Goal: Task Accomplishment & Management: Complete application form

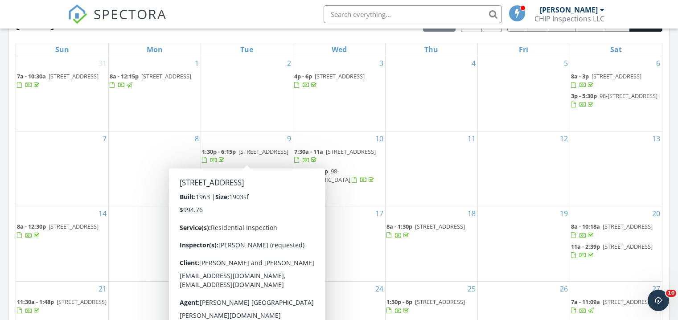
scroll to position [700, 0]
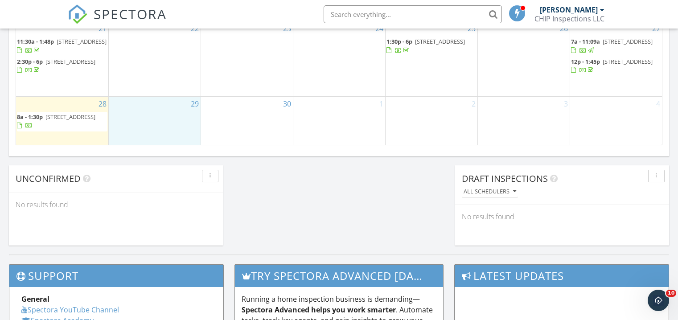
click at [134, 128] on div "29" at bounding box center [155, 121] width 92 height 48
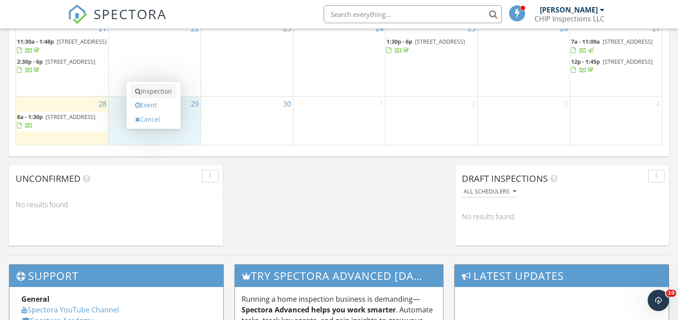
click at [155, 87] on link "Inspection" at bounding box center [154, 91] width 46 height 14
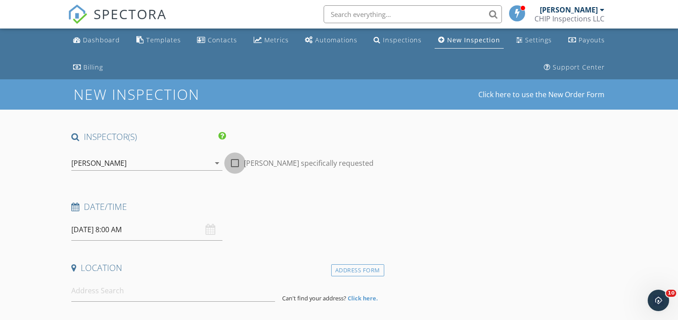
click at [238, 162] on div at bounding box center [234, 163] width 15 height 15
checkbox input "true"
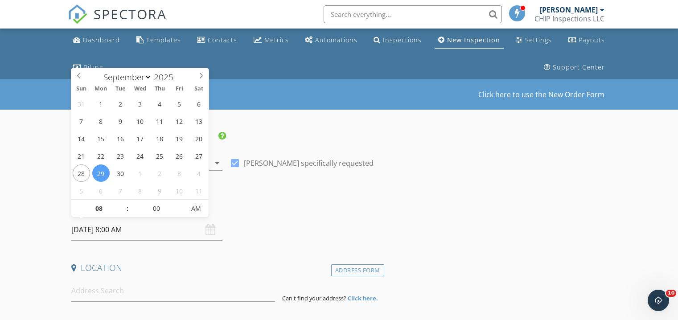
click at [193, 237] on input "09/29/2025 8:00 AM" at bounding box center [146, 230] width 151 height 22
type input "09"
type input "[DATE] 9:00 AM"
click at [124, 202] on span at bounding box center [123, 204] width 6 height 9
click at [282, 210] on h4 "Date/Time" at bounding box center [225, 207] width 309 height 12
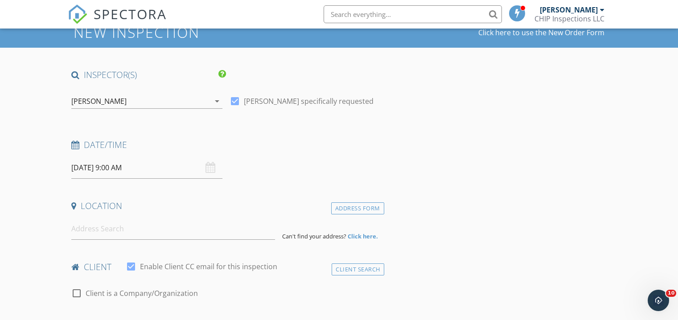
scroll to position [84, 0]
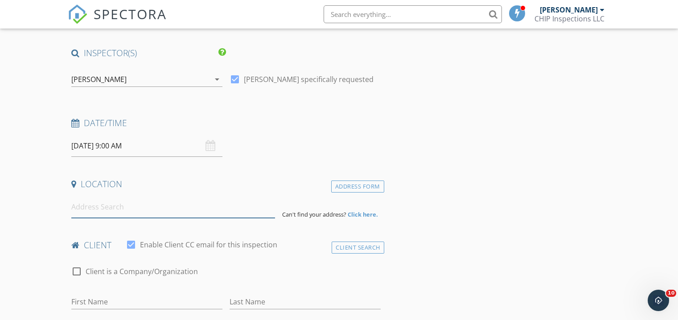
click at [114, 205] on input at bounding box center [173, 207] width 204 height 22
click at [123, 206] on input at bounding box center [173, 207] width 204 height 22
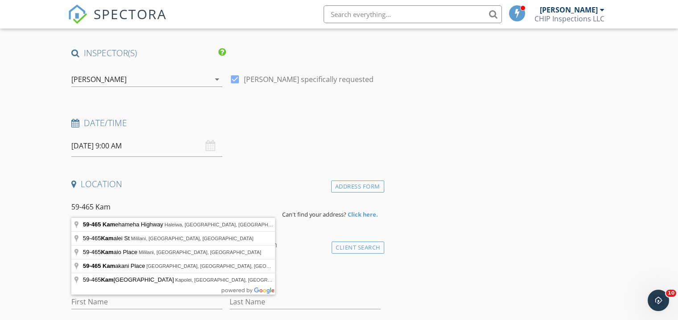
type input "59-465 Kamehameha Highway, Haleiwa, HI, USA"
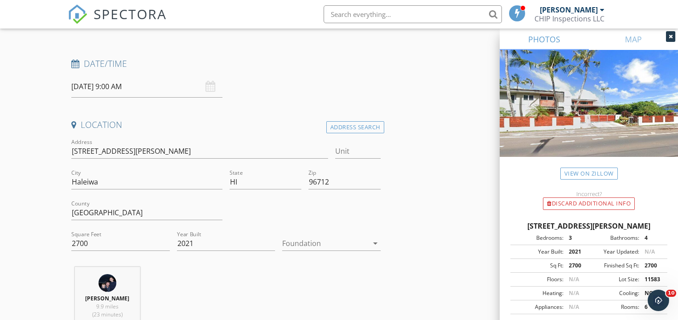
scroll to position [143, 0]
drag, startPoint x: 101, startPoint y: 243, endPoint x: 87, endPoint y: 247, distance: 14.1
type input "3204"
click at [241, 271] on div "Jed Munden 9.9 miles (23 minutes)" at bounding box center [226, 303] width 316 height 74
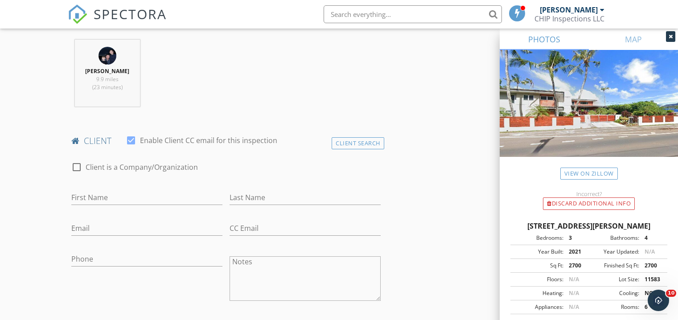
scroll to position [371, 0]
click at [155, 192] on input "First Name" at bounding box center [146, 197] width 151 height 15
paste input "Anil Wilson"
drag, startPoint x: 112, startPoint y: 197, endPoint x: 98, endPoint y: 199, distance: 13.9
click at [114, 198] on input "Anil Wilson" at bounding box center [146, 197] width 151 height 15
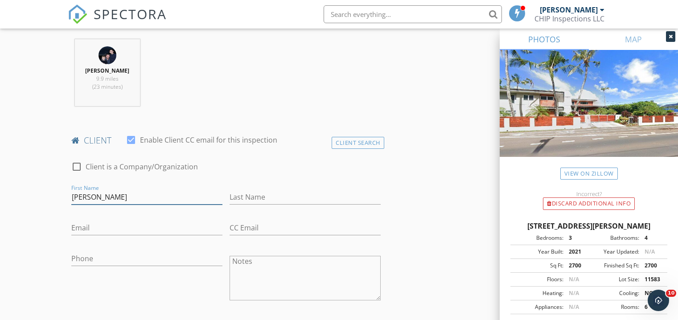
type input "Anil"
click at [269, 203] on div "Last Name" at bounding box center [305, 202] width 151 height 24
paste input "Wilson"
type input "Wilson"
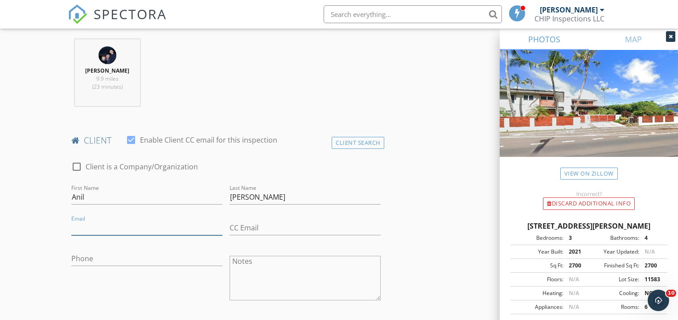
paste input "manager@bilbao.vc"
type input "manager@bilbao.vc"
click at [186, 287] on div "Phone" at bounding box center [147, 279] width 158 height 70
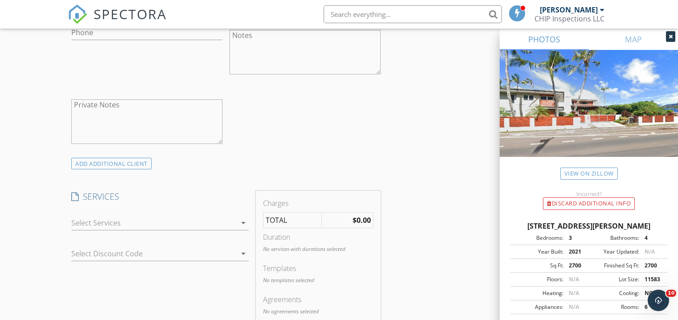
scroll to position [598, 0]
click at [240, 221] on icon "arrow_drop_down" at bounding box center [243, 222] width 11 height 11
click at [240, 221] on div "check_box_outline_blank Residential Inspection check_box_outline_blank Townhome…" at bounding box center [159, 223] width 177 height 29
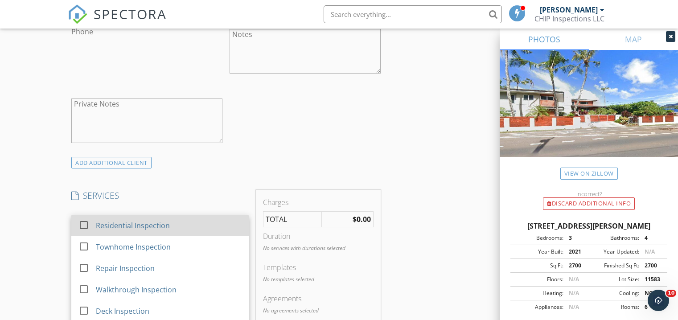
click at [240, 221] on div "Residential Inspection" at bounding box center [169, 226] width 146 height 18
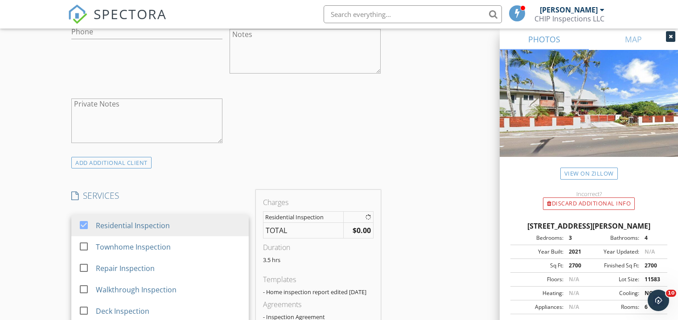
click at [237, 170] on div "INSPECTOR(S) check_box Jed Munden PRIMARY Jed Munden arrow_drop_down check_box …" at bounding box center [226, 237] width 316 height 1408
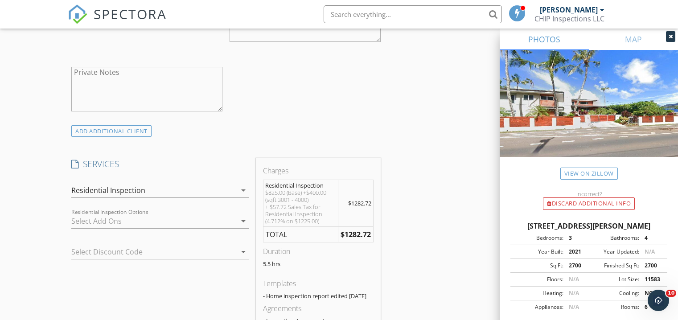
scroll to position [635, 0]
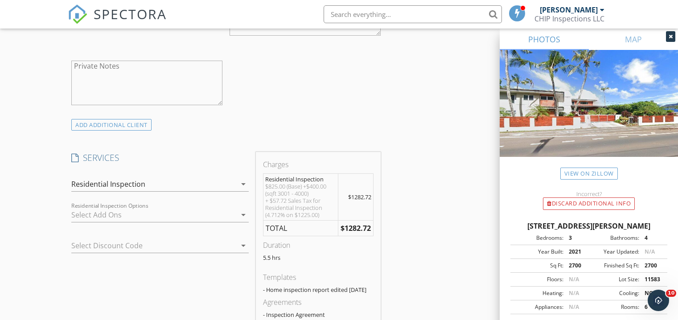
click at [245, 211] on icon "arrow_drop_down" at bounding box center [243, 214] width 11 height 11
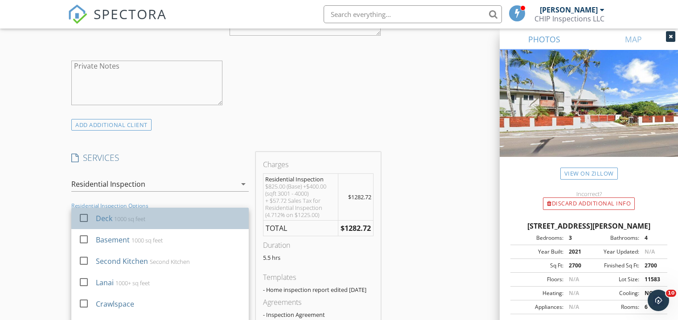
click at [230, 211] on div "Deck 1000 sq feet" at bounding box center [169, 218] width 146 height 18
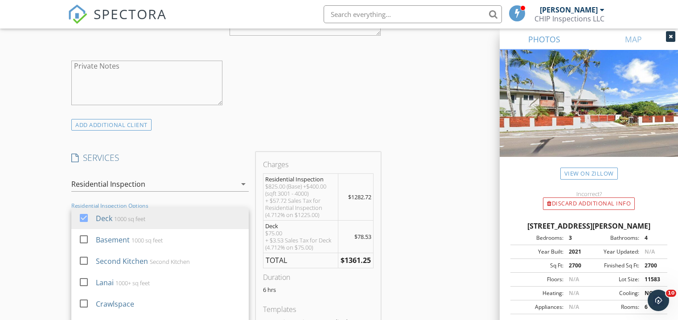
click at [259, 119] on div "ADD ADDITIONAL client" at bounding box center [226, 125] width 316 height 12
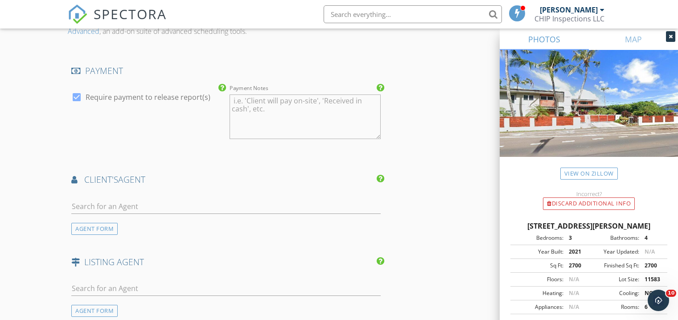
scroll to position [1105, 0]
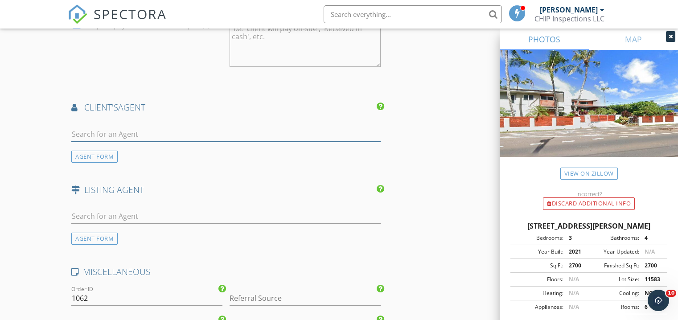
click at [96, 138] on input "text" at bounding box center [225, 134] width 309 height 15
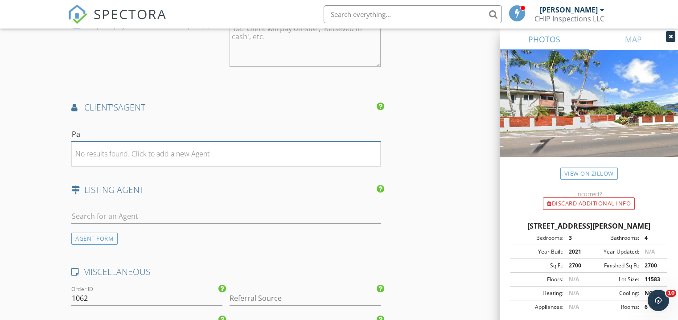
type input "P"
click at [107, 158] on div "AGENT FORM" at bounding box center [94, 157] width 46 height 12
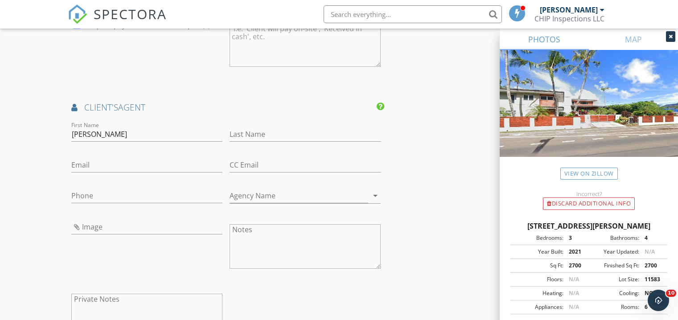
type input "Patrick"
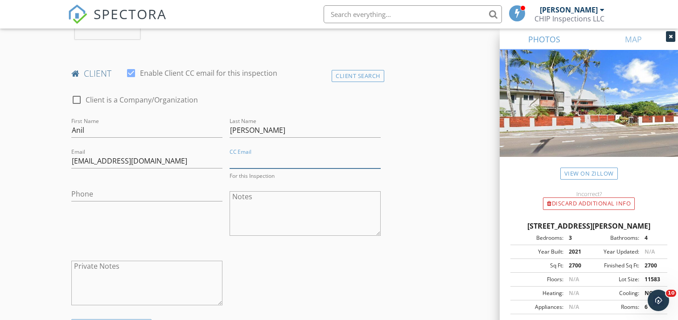
type input "[EMAIL_ADDRESS][DOMAIN_NAME]"
type input "8082565000"
type input "PATRICK"
type input "808-256-5000"
type input "JAMES"
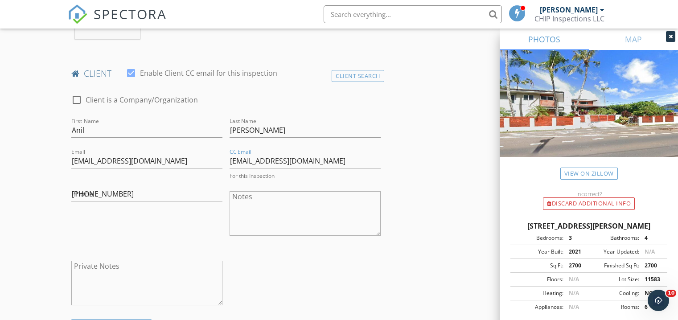
type input "[EMAIL_ADDRESS][DOMAIN_NAME]"
type input "8082565000"
type input "PATRICK JAMES"
type input "808-256-5000"
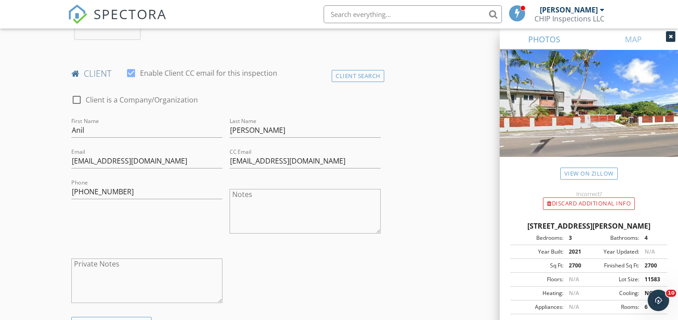
scroll to position [1084, 0]
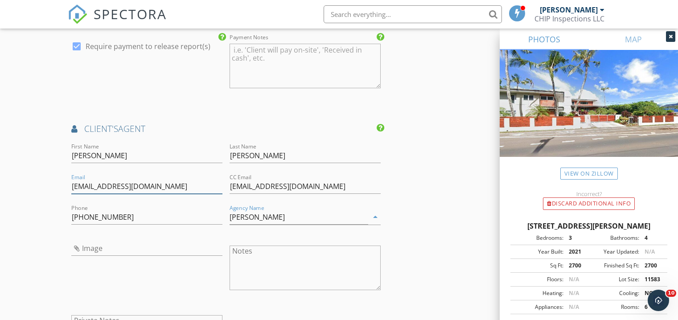
drag, startPoint x: 172, startPoint y: 192, endPoint x: 39, endPoint y: 188, distance: 133.3
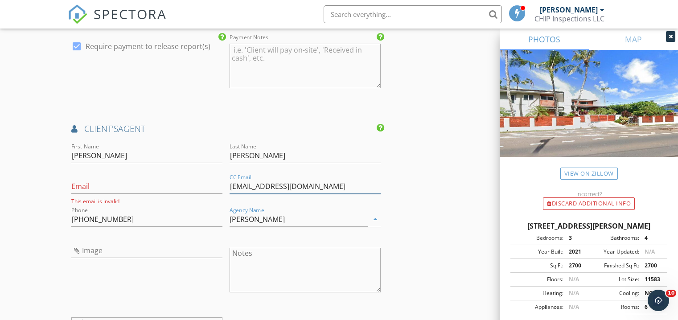
drag, startPoint x: 330, startPoint y: 192, endPoint x: 228, endPoint y: 188, distance: 101.7
drag, startPoint x: 296, startPoint y: 227, endPoint x: 233, endPoint y: 223, distance: 63.0
click at [233, 223] on input "PATRICK JAMES" at bounding box center [299, 219] width 139 height 15
drag, startPoint x: 299, startPoint y: 226, endPoint x: 242, endPoint y: 223, distance: 56.7
click at [230, 224] on input "PATRICK JAMES" at bounding box center [299, 219] width 139 height 15
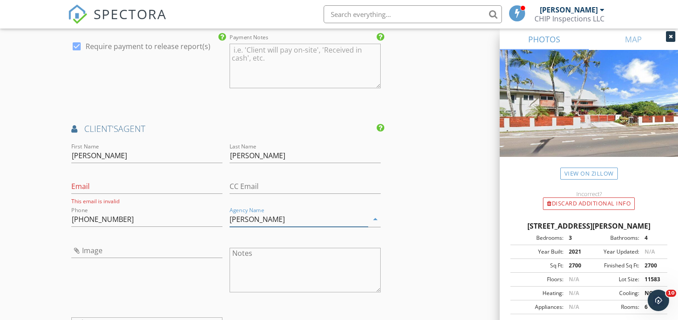
paste input "Real Broker, LLC"
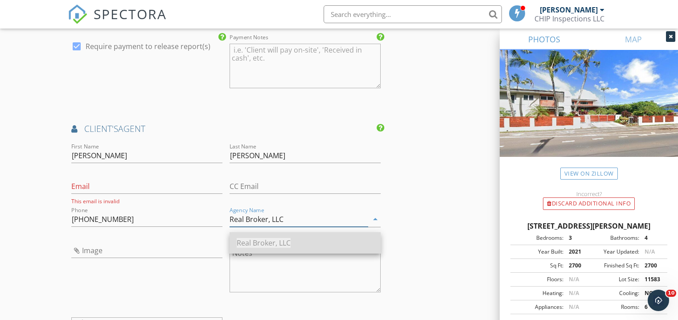
click at [282, 244] on span "Real Broker, LLC" at bounding box center [264, 243] width 54 height 10
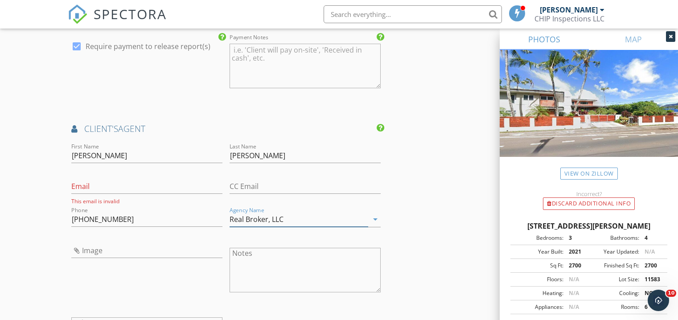
type input "Real Broker, LLC"
drag, startPoint x: 95, startPoint y: 180, endPoint x: 97, endPoint y: 188, distance: 7.8
click at [96, 185] on div "Email This email is invalid" at bounding box center [146, 189] width 151 height 31
click at [97, 188] on input "Email" at bounding box center [146, 186] width 151 height 15
paste input "https://www.hicentral.com/directory/member/43508/Pat-James/%252Fdirectory%252Fo…"
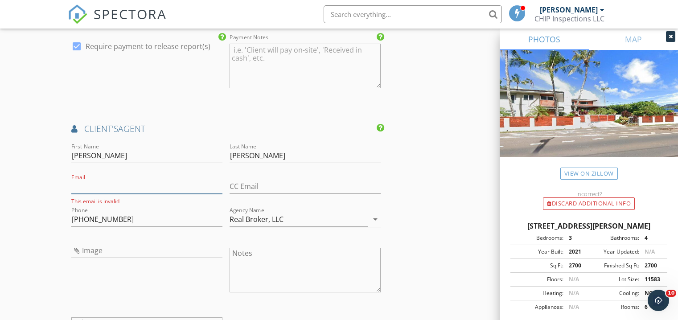
type input "https://www.hicentral.com/directory/member/43508/Pat-James/%252Fdirectory%252Fo…"
drag, startPoint x: 210, startPoint y: 192, endPoint x: 25, endPoint y: 196, distance: 185.4
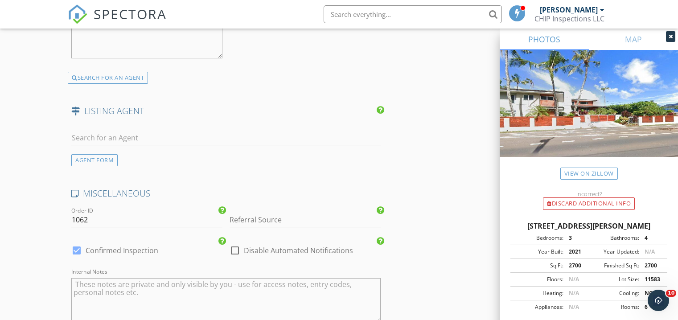
scroll to position [1388, 0]
click at [263, 225] on input "Referral Source" at bounding box center [305, 219] width 151 height 15
click at [258, 240] on div "agent referral" at bounding box center [305, 237] width 150 height 18
type input "agent referral"
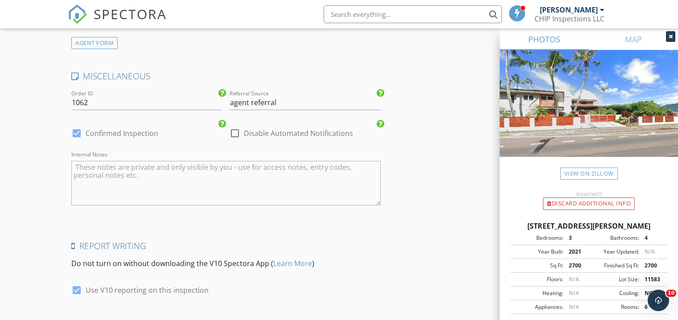
scroll to position [1509, 0]
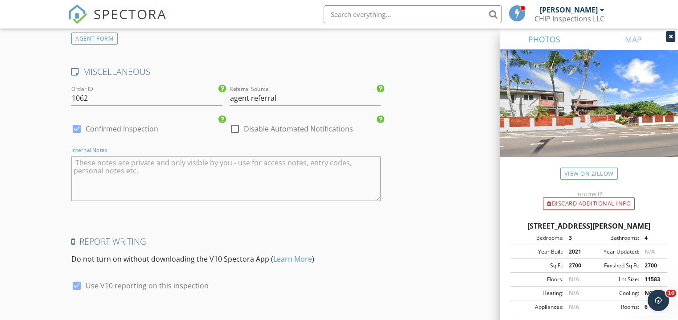
click at [108, 175] on textarea "Internal Notes" at bounding box center [225, 178] width 309 height 45
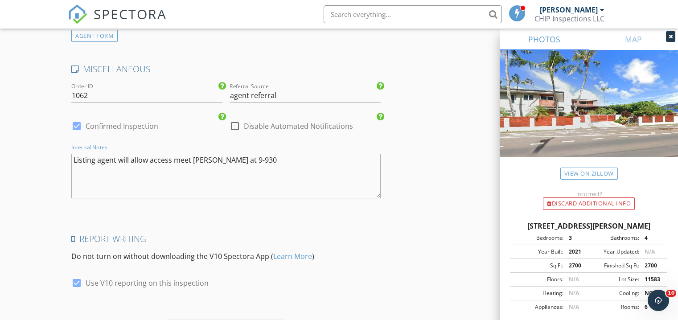
type textarea "Listing agent will allow access meet Pat at 9-930"
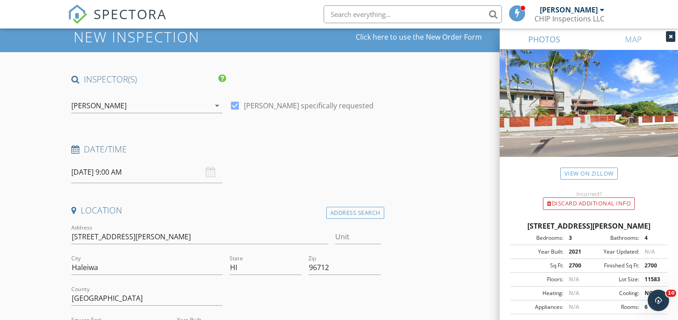
scroll to position [58, 0]
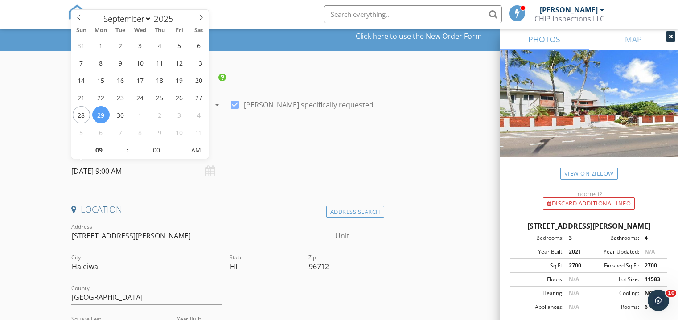
click at [202, 172] on input "09/29/2025 9:00 AM" at bounding box center [146, 171] width 151 height 22
click at [255, 164] on div "Date/Time 09/29/2025 9:00 AM" at bounding box center [226, 163] width 316 height 40
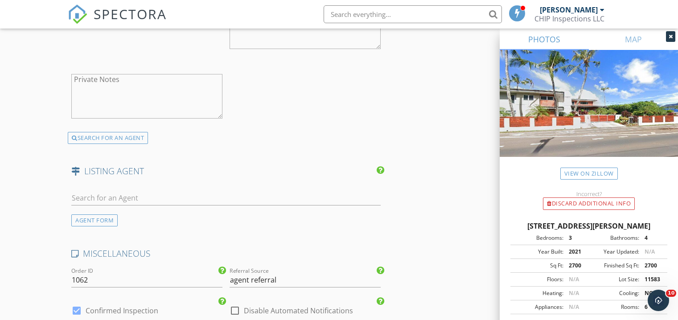
scroll to position [1407, 0]
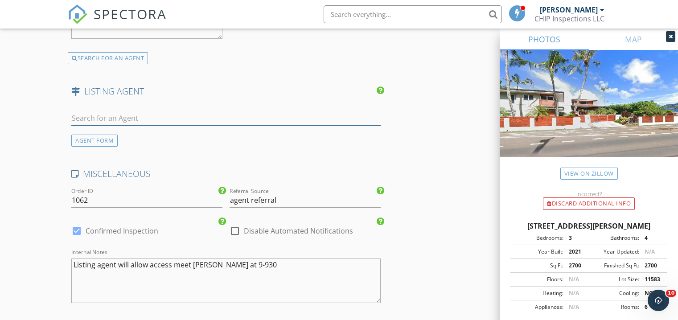
click at [98, 122] on input "text" at bounding box center [225, 118] width 309 height 15
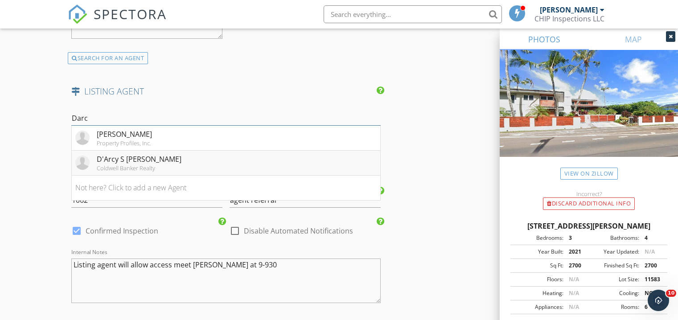
type input "Darc"
click at [128, 162] on div "D'Arcy S Kerrian" at bounding box center [139, 159] width 85 height 11
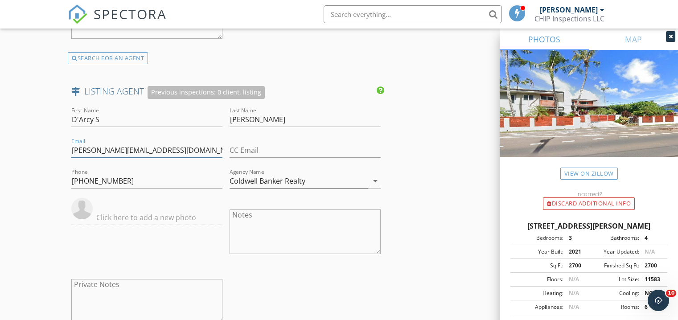
drag, startPoint x: 176, startPoint y: 154, endPoint x: 38, endPoint y: 154, distance: 137.7
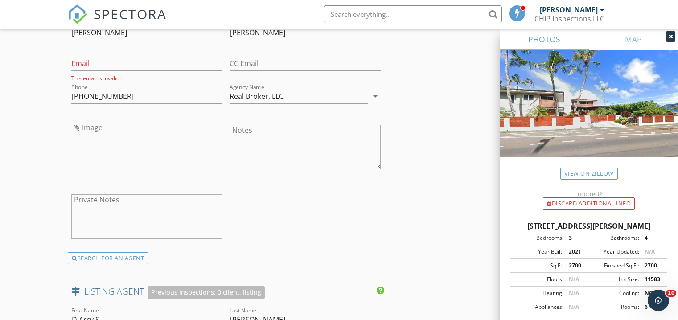
scroll to position [1398, 0]
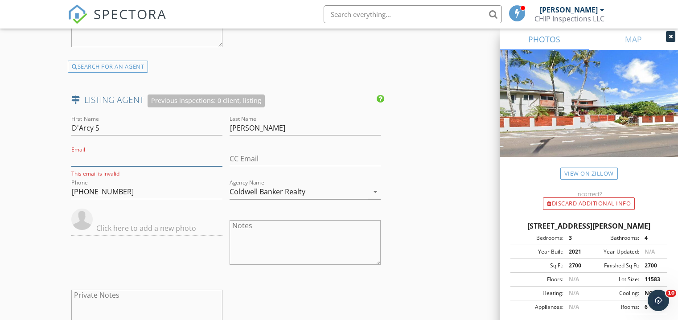
paste input "Let me find the sellers disclosure"
drag, startPoint x: 184, startPoint y: 161, endPoint x: 38, endPoint y: 168, distance: 145.4
type input "Let me find the sellers disclosur"
drag, startPoint x: 171, startPoint y: 163, endPoint x: 54, endPoint y: 165, distance: 117.2
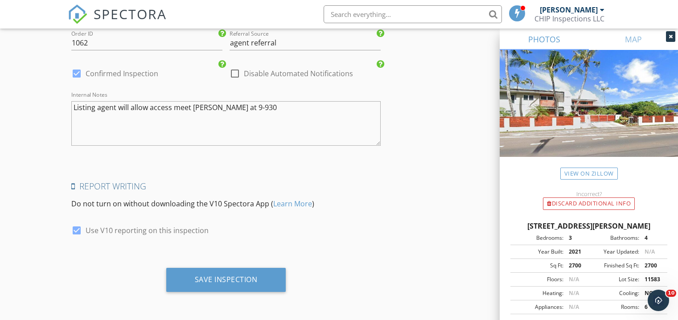
scroll to position [1773, 0]
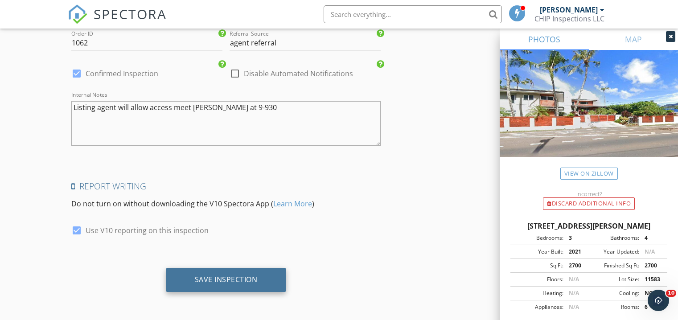
click at [191, 285] on div "Save Inspection" at bounding box center [226, 280] width 120 height 24
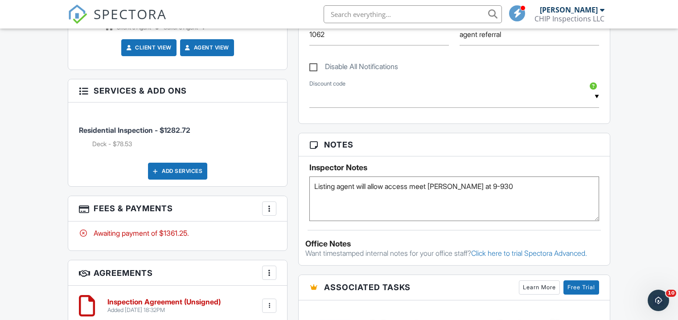
scroll to position [508, 0]
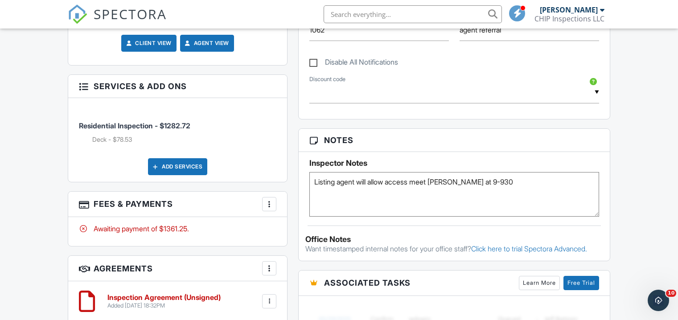
click at [268, 165] on div "Add Services" at bounding box center [177, 166] width 197 height 17
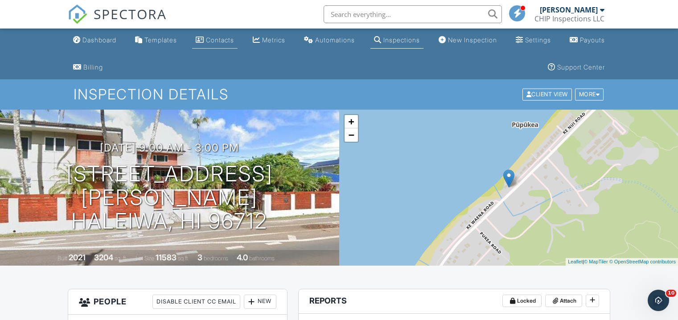
scroll to position [0, 0]
click at [66, 20] on nav "SPECTORA Jed Munden CHIP Inspections LLC Role: Inspector Change Role Dashboard …" at bounding box center [339, 14] width 678 height 29
click at [78, 16] on img at bounding box center [78, 14] width 20 height 20
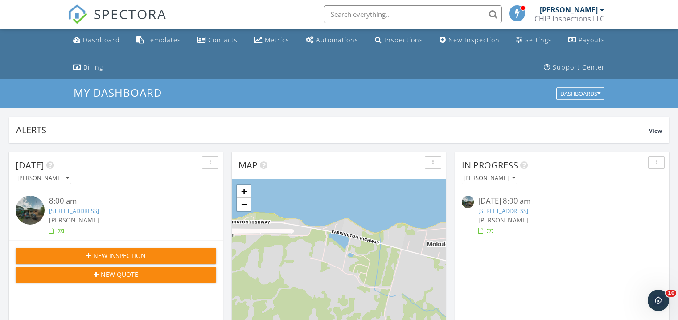
click at [90, 10] on div "SPECTORA" at bounding box center [117, 14] width 99 height 29
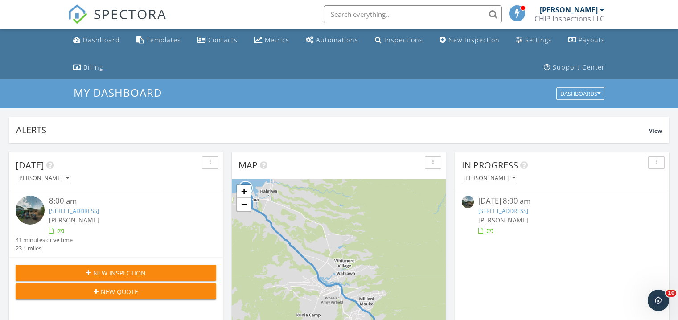
click at [86, 12] on img at bounding box center [78, 14] width 20 height 20
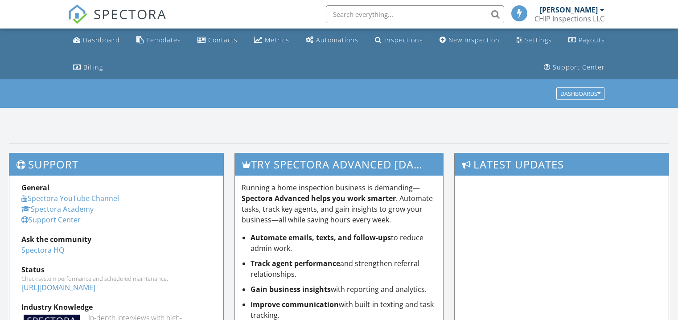
click at [347, 16] on input "text" at bounding box center [415, 14] width 178 height 18
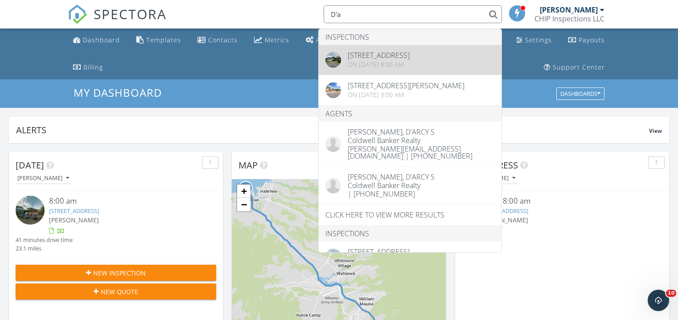
type input "D'a"
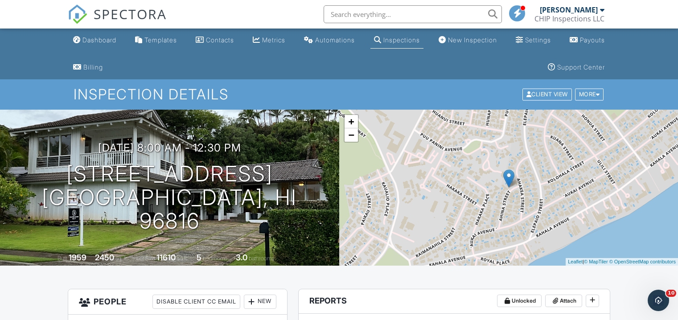
click at [78, 12] on img at bounding box center [78, 14] width 20 height 20
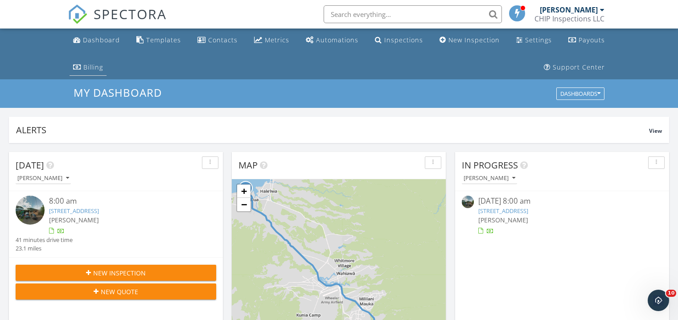
scroll to position [0, 0]
click at [80, 20] on img at bounding box center [78, 14] width 20 height 20
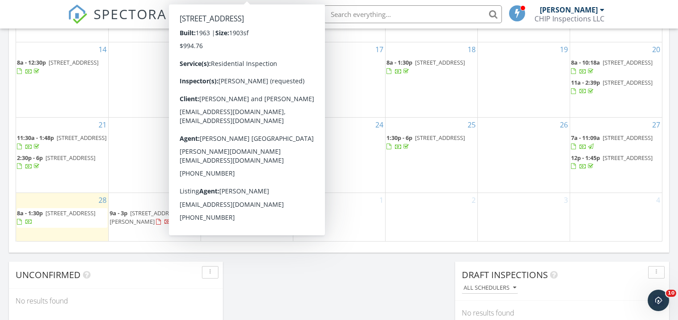
scroll to position [603, 0]
click at [286, 246] on div "September 2025 today list day week cal wk 4 wk month Sun Mon Tue Wed Thu Fri Sa…" at bounding box center [339, 45] width 660 height 405
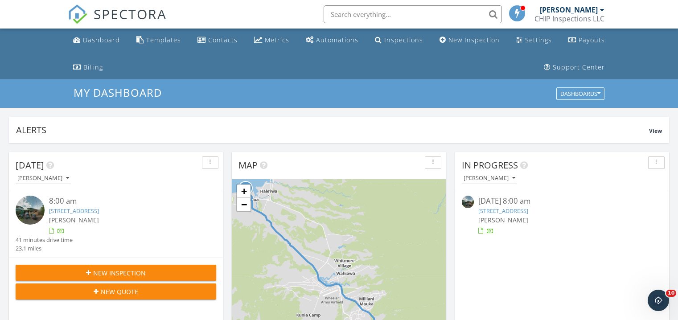
scroll to position [0, 0]
click at [74, 14] on img at bounding box center [78, 14] width 20 height 20
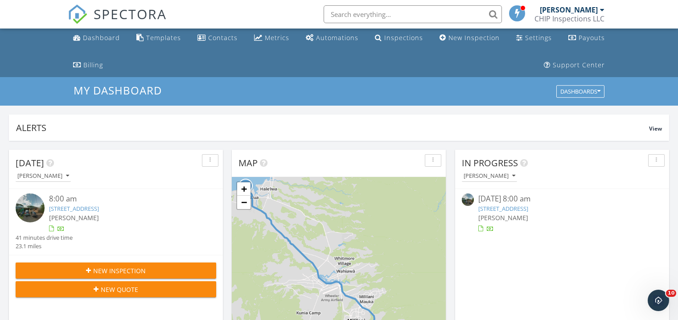
scroll to position [4, 0]
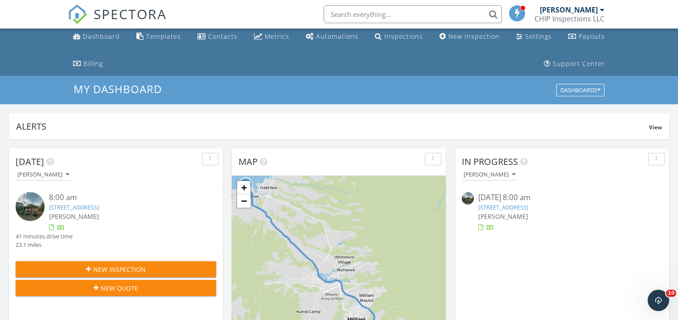
click at [102, 213] on div "[PERSON_NAME]" at bounding box center [124, 216] width 151 height 9
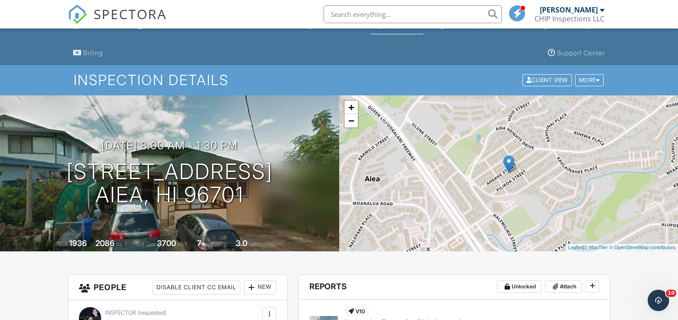
scroll to position [7, 0]
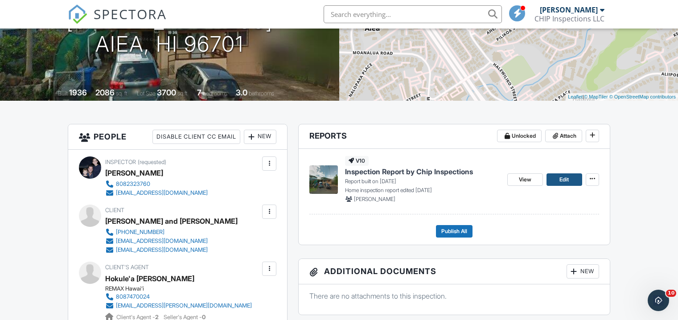
scroll to position [164, 0]
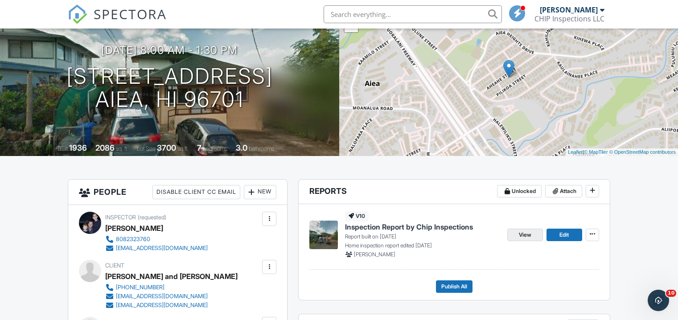
scroll to position [111, 0]
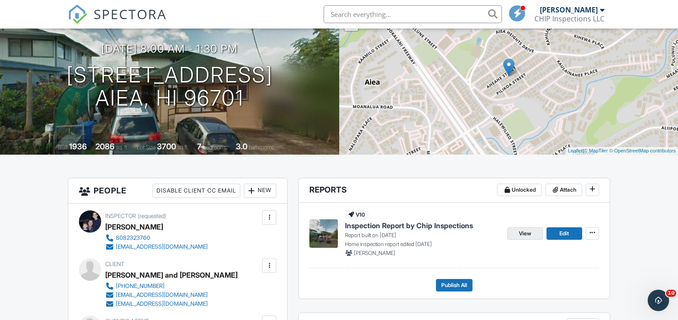
click at [529, 234] on span "View" at bounding box center [525, 233] width 12 height 9
